Goal: Check status: Check status

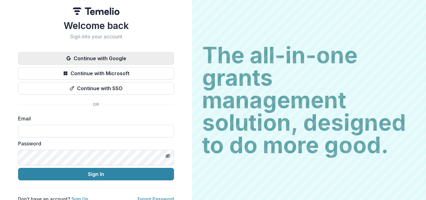
click at [174, 65] on button "Continue with Google" at bounding box center [96, 58] width 156 height 12
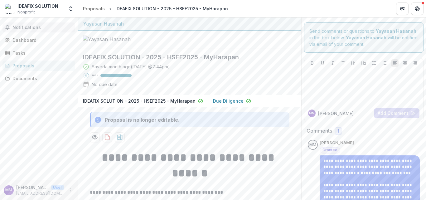
click at [44, 30] on span "Notifications" at bounding box center [42, 27] width 60 height 5
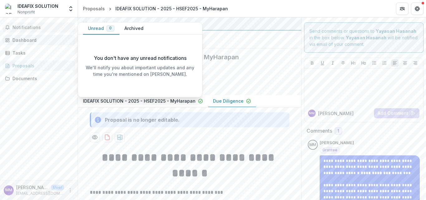
click at [35, 43] on div "Dashboard" at bounding box center [41, 40] width 58 height 7
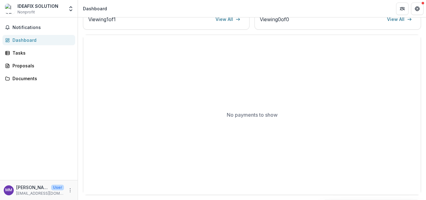
scroll to position [400, 0]
click at [23, 71] on link "Proposals" at bounding box center [38, 65] width 73 height 10
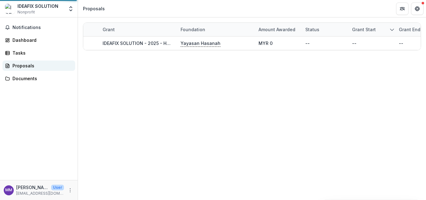
scroll to position [0, 0]
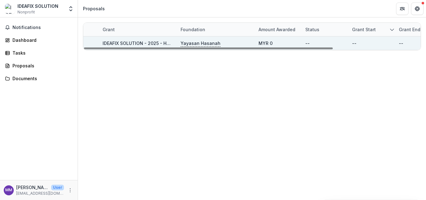
click at [166, 45] on link "IDEAFIX SOLUTION - 2025 - HSEF2025 - MyHarapan" at bounding box center [159, 43] width 113 height 5
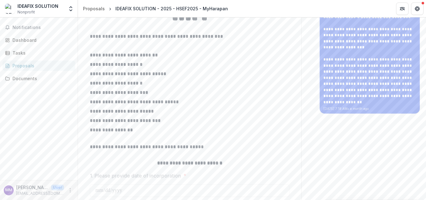
scroll to position [62, 0]
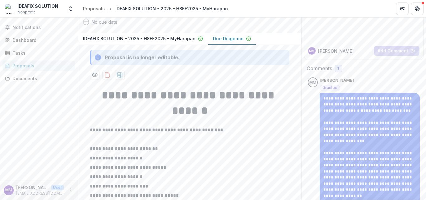
click at [195, 42] on p "IDEAFIX SOLUTION - 2025 - HSEF2025 - MyHarapan" at bounding box center [139, 38] width 113 height 7
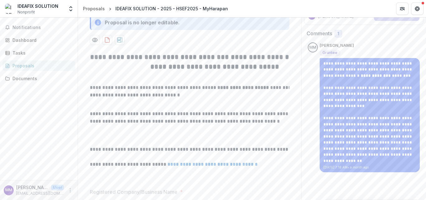
scroll to position [4, 0]
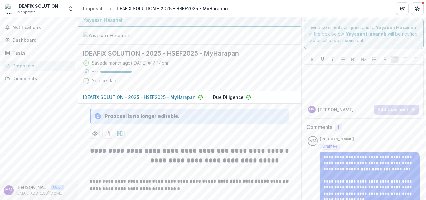
click at [243, 100] on p "Due Diligence" at bounding box center [228, 97] width 31 height 7
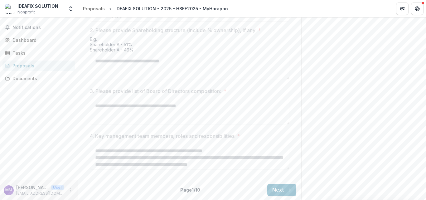
scroll to position [466, 0]
click at [296, 189] on button "Next" at bounding box center [281, 190] width 29 height 12
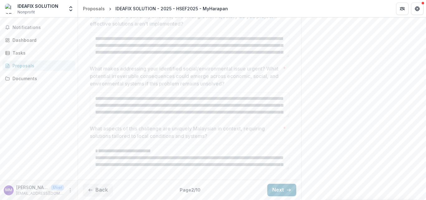
scroll to position [438, 0]
click at [296, 185] on button "Next" at bounding box center [281, 190] width 29 height 12
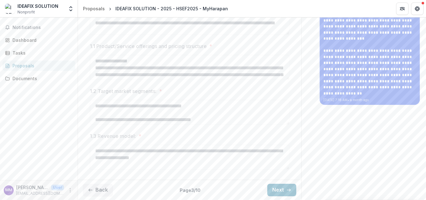
scroll to position [93, 0]
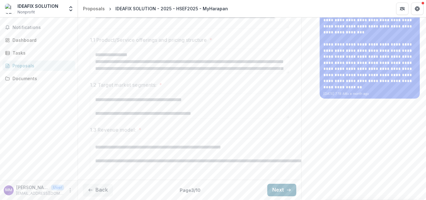
click at [296, 190] on button "Next" at bounding box center [281, 190] width 29 height 12
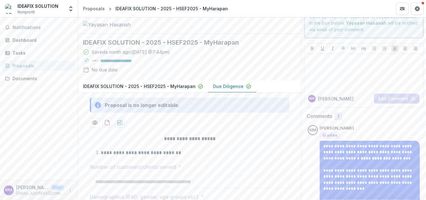
scroll to position [0, 0]
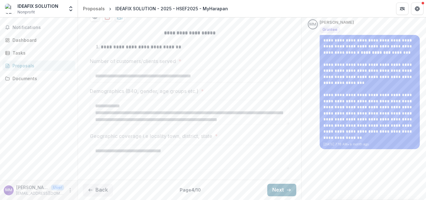
click at [290, 189] on polyline "button" at bounding box center [289, 190] width 1 height 2
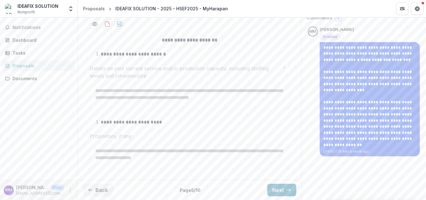
scroll to position [224, 0]
click at [296, 188] on button "Next" at bounding box center [281, 190] width 29 height 12
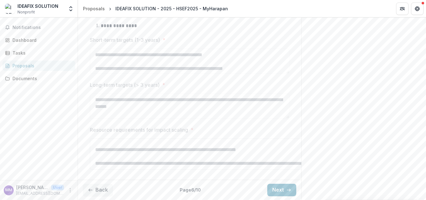
scroll to position [61, 0]
click at [296, 191] on button "Next" at bounding box center [281, 190] width 29 height 12
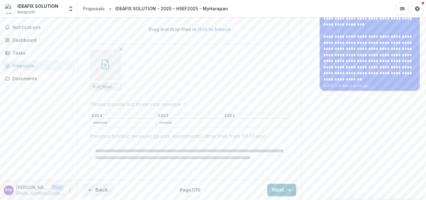
scroll to position [296, 0]
click at [296, 185] on button "Next" at bounding box center [281, 190] width 29 height 12
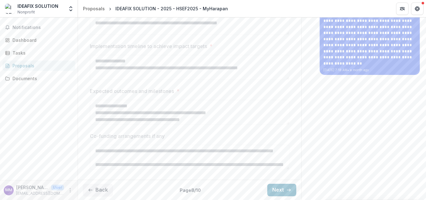
scroll to position [326, 0]
click at [291, 187] on icon "button" at bounding box center [288, 189] width 5 height 5
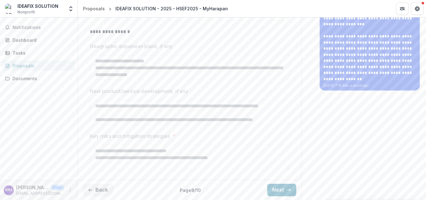
scroll to position [304, 0]
click at [291, 188] on icon "button" at bounding box center [288, 189] width 5 height 5
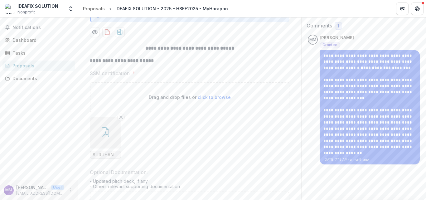
scroll to position [0, 0]
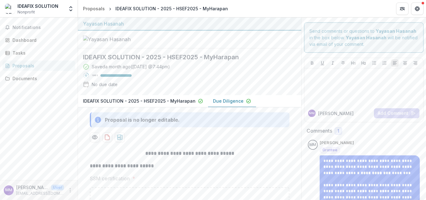
click at [190, 104] on p "IDEAFIX SOLUTION - 2025 - HSEF2025 - MyHarapan" at bounding box center [139, 101] width 113 height 7
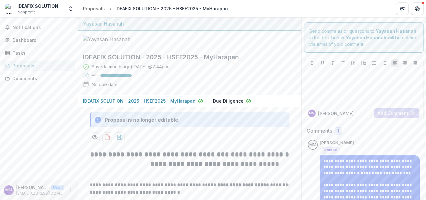
click at [0, 0] on button "Comments" at bounding box center [0, 0] width 0 height 0
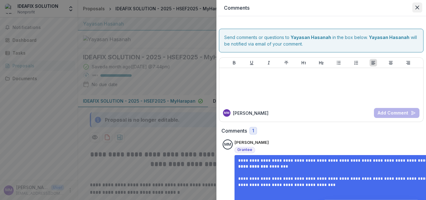
click at [415, 9] on icon "Close" at bounding box center [417, 8] width 4 height 4
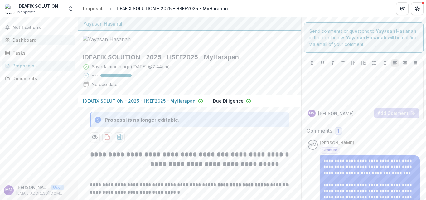
click at [30, 41] on link "Dashboard" at bounding box center [38, 40] width 73 height 10
